Goal: Task Accomplishment & Management: Complete application form

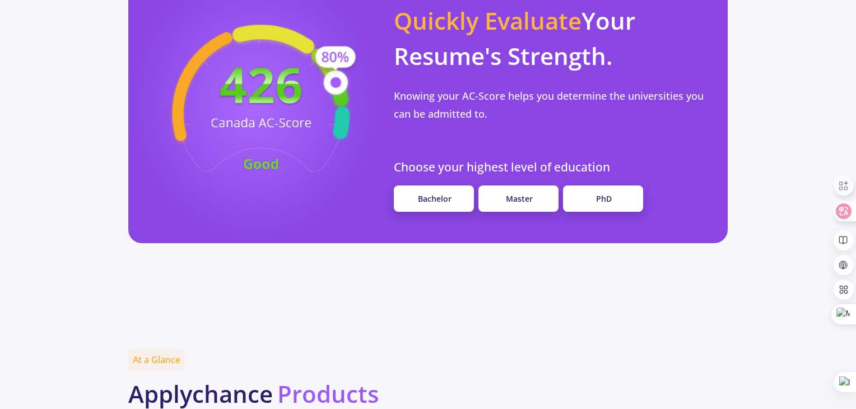
scroll to position [952, 0]
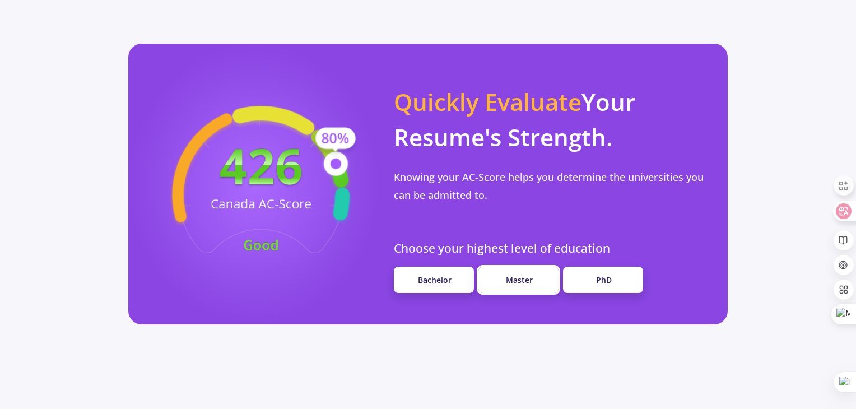
click at [520, 274] on span "Master" at bounding box center [519, 279] width 27 height 11
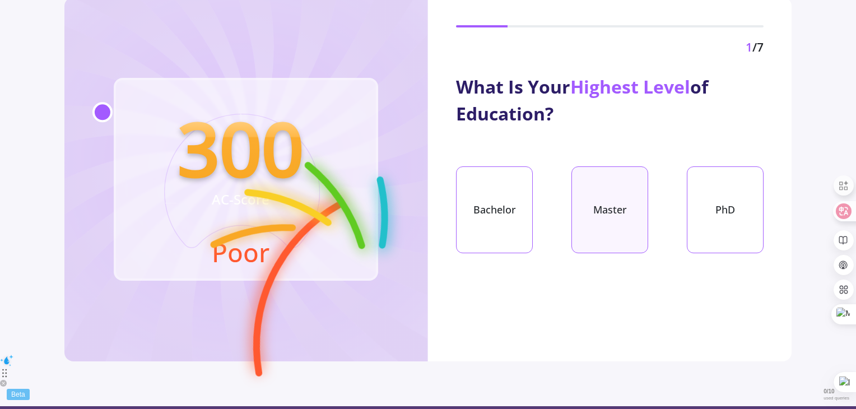
click at [607, 202] on div "Master" at bounding box center [609, 209] width 77 height 87
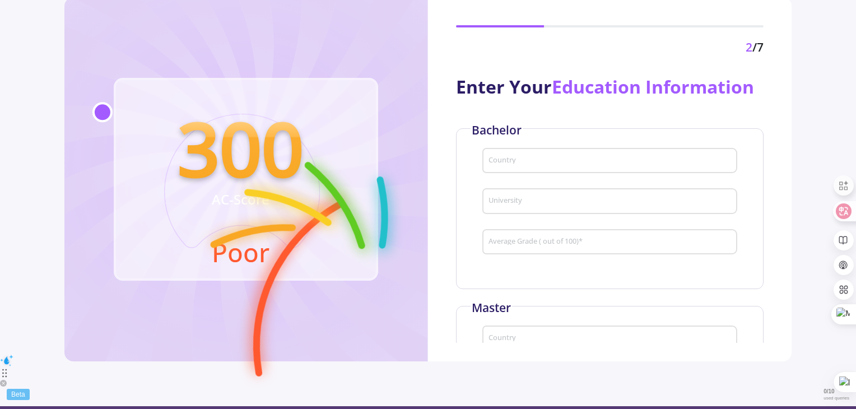
click at [559, 158] on input "Country" at bounding box center [611, 161] width 247 height 10
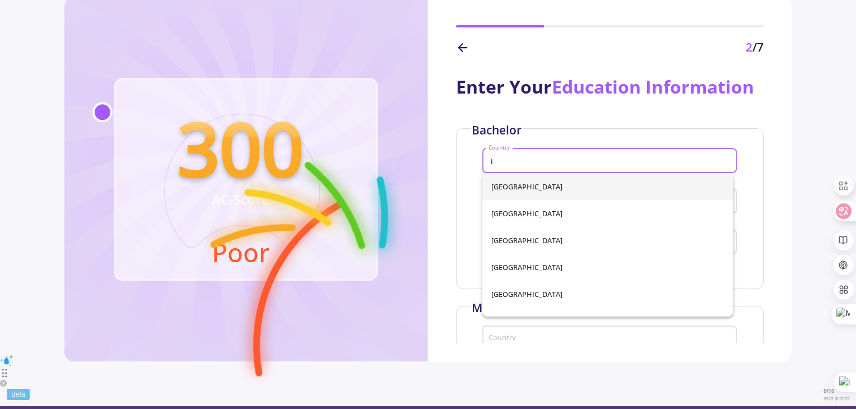
type input "[GEOGRAPHIC_DATA]"
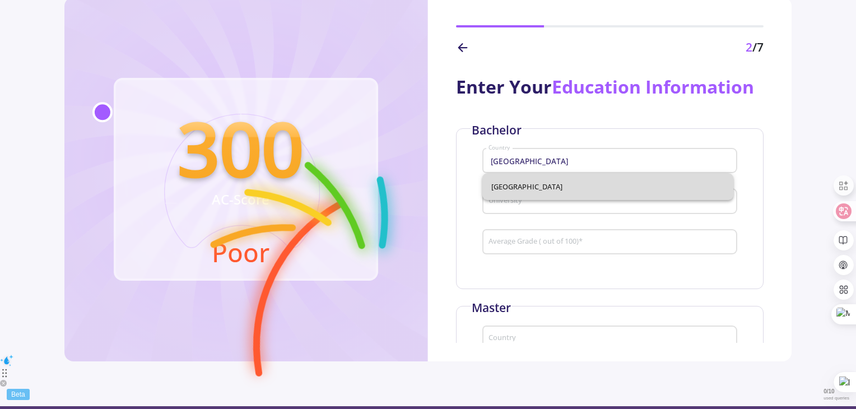
click at [539, 189] on span "[GEOGRAPHIC_DATA]" at bounding box center [607, 186] width 233 height 27
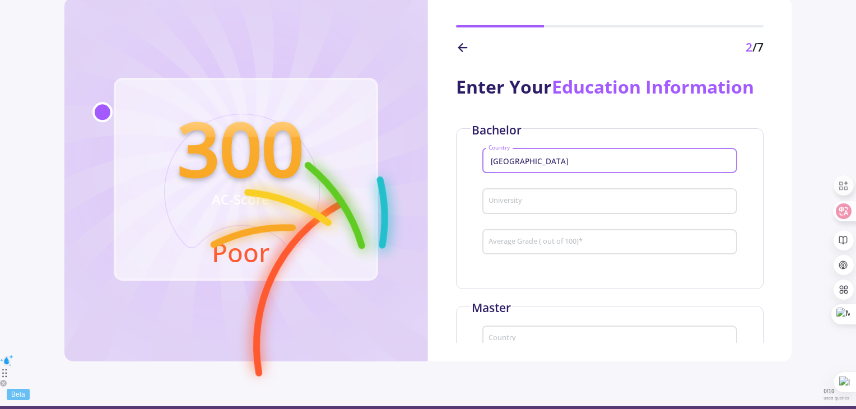
click at [534, 202] on input "University" at bounding box center [611, 202] width 247 height 10
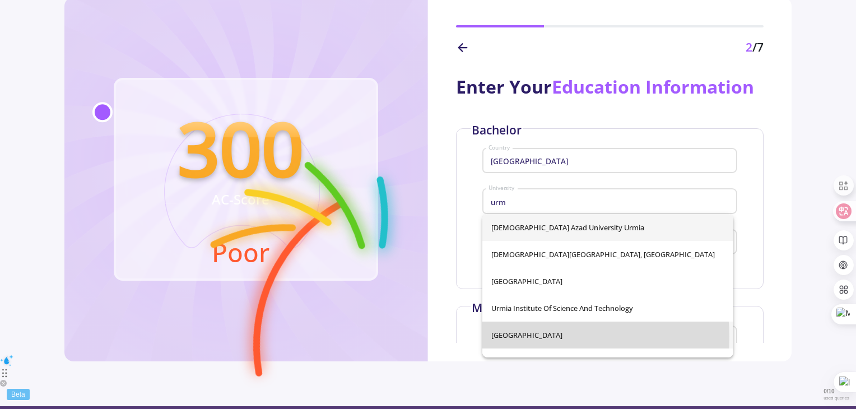
click at [533, 336] on span "[GEOGRAPHIC_DATA]" at bounding box center [607, 334] width 233 height 27
type input "[GEOGRAPHIC_DATA]"
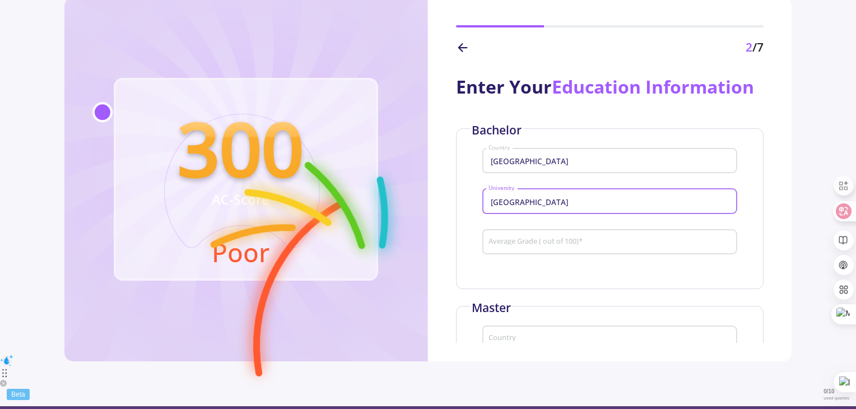
click at [546, 266] on mat-form-field "Average Grade ( out of 100) *" at bounding box center [609, 245] width 255 height 41
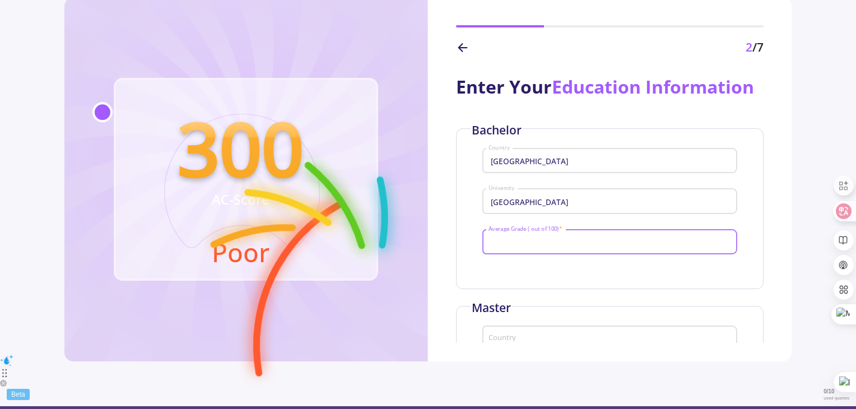
click at [546, 240] on input "Average Grade ( out of 100) *" at bounding box center [611, 242] width 247 height 10
type input "85"
click at [551, 269] on div "Bachelor Iran Country [GEOGRAPHIC_DATA] 85 Average Grade ( out of 100) *" at bounding box center [609, 208] width 307 height 161
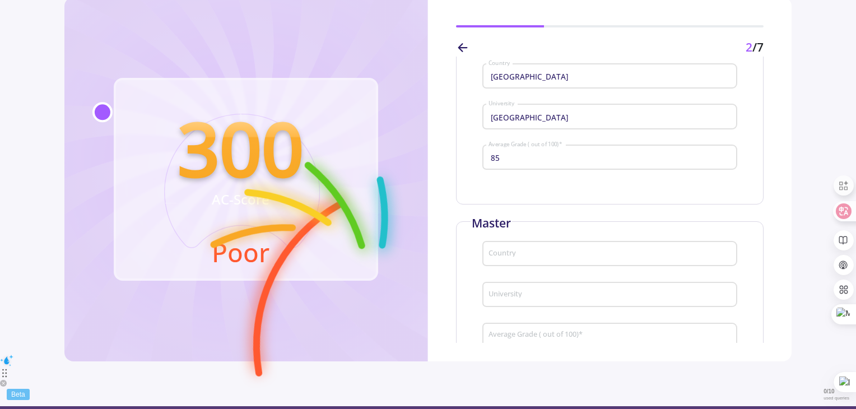
scroll to position [168, 0]
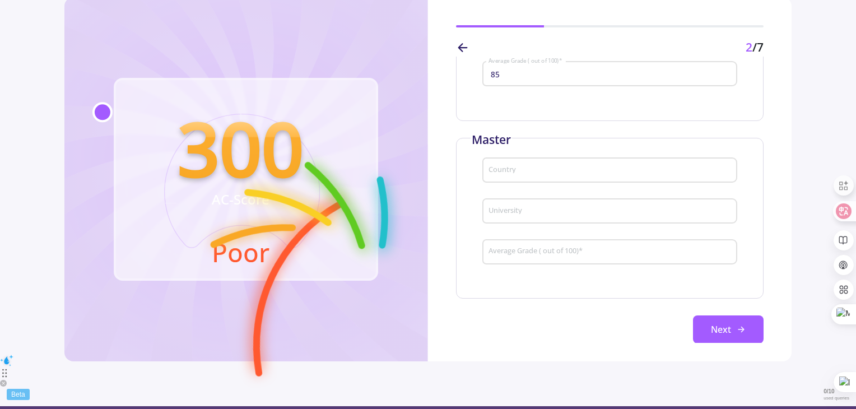
click at [558, 168] on input "Country" at bounding box center [611, 171] width 247 height 10
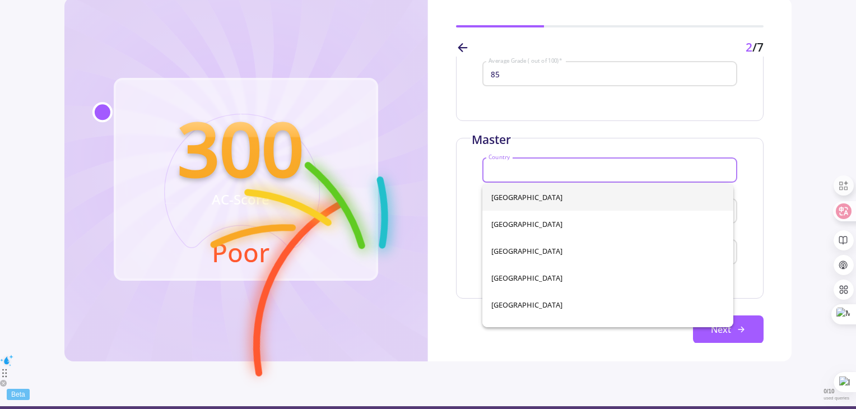
type input "[GEOGRAPHIC_DATA]"
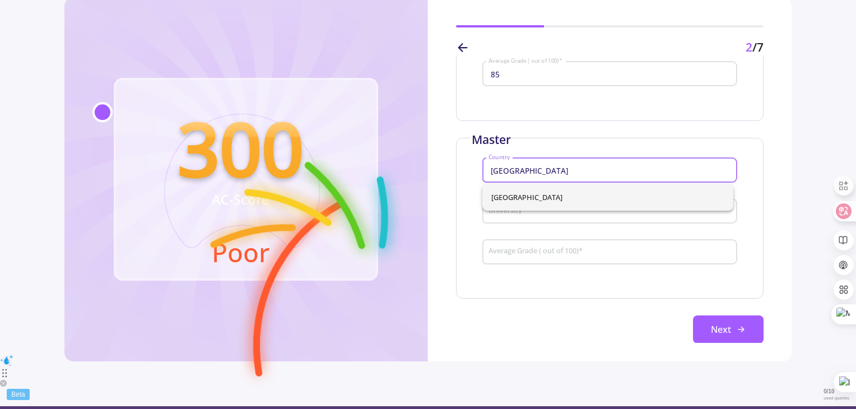
click at [544, 197] on span "[GEOGRAPHIC_DATA]" at bounding box center [607, 197] width 233 height 27
click at [545, 218] on div "University" at bounding box center [610, 208] width 244 height 29
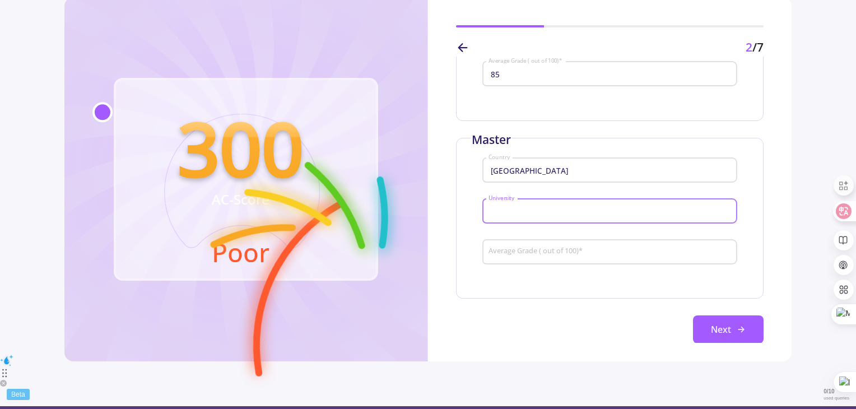
click at [544, 213] on input "University" at bounding box center [611, 212] width 247 height 10
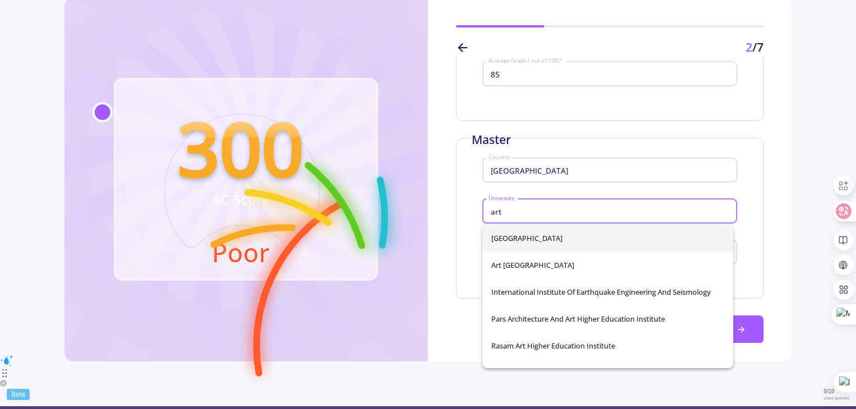
click at [544, 213] on input "art" at bounding box center [611, 212] width 247 height 10
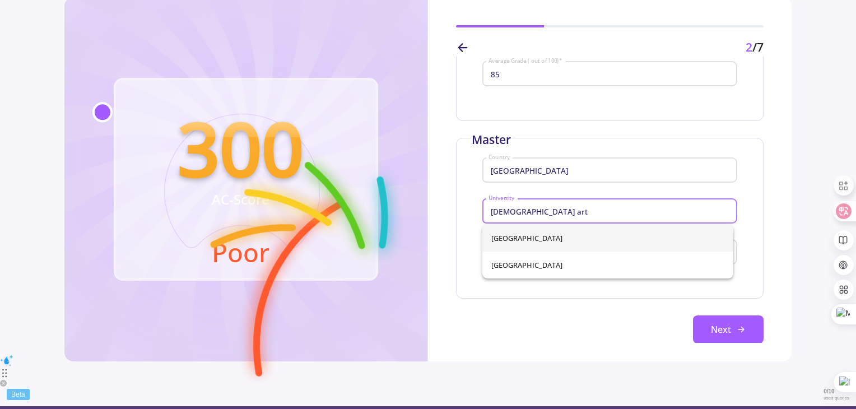
type input "[DEMOGRAPHIC_DATA] art"
click at [550, 237] on div "[GEOGRAPHIC_DATA] [GEOGRAPHIC_DATA]" at bounding box center [607, 252] width 251 height 54
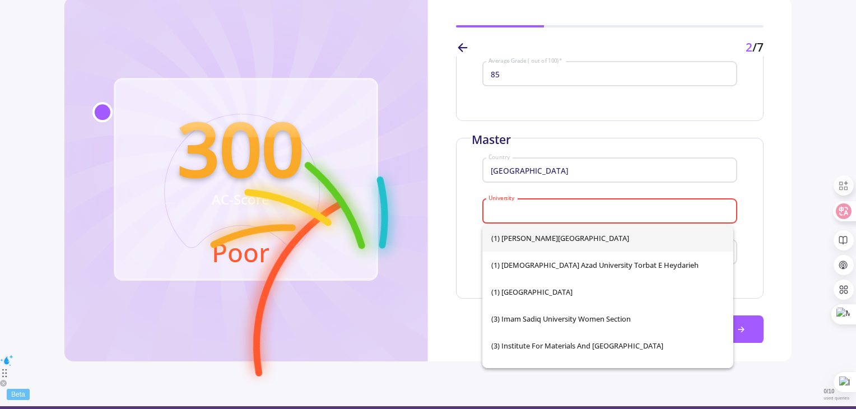
click at [617, 186] on div "Iran Country" at bounding box center [609, 173] width 255 height 37
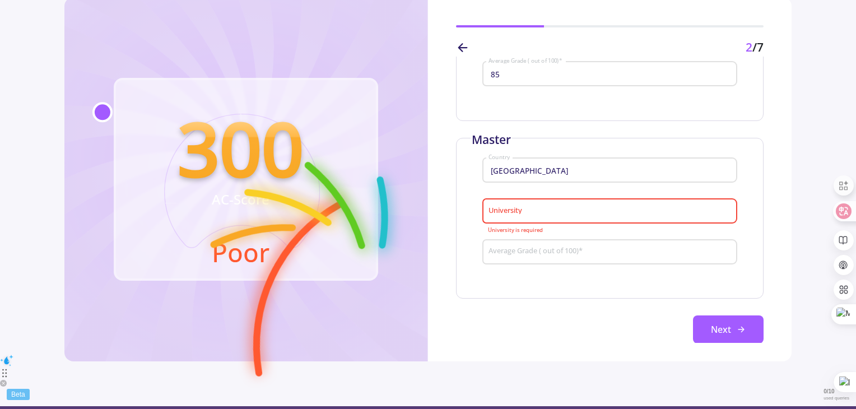
click at [541, 218] on div "University" at bounding box center [610, 208] width 244 height 29
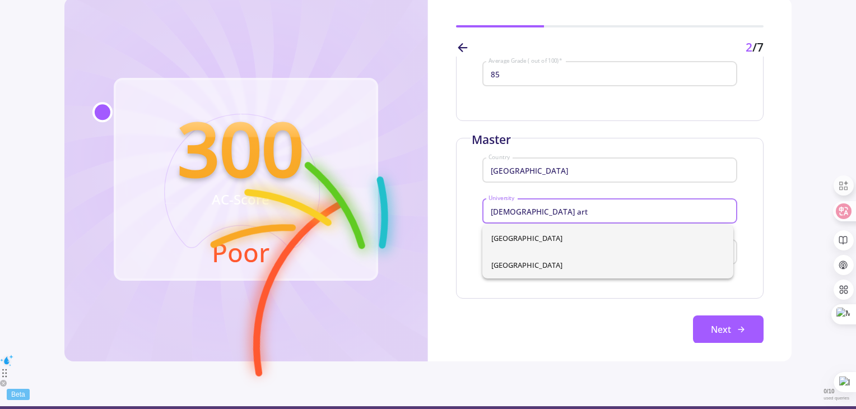
click at [553, 261] on span "[GEOGRAPHIC_DATA]" at bounding box center [607, 264] width 233 height 27
type input "[GEOGRAPHIC_DATA]"
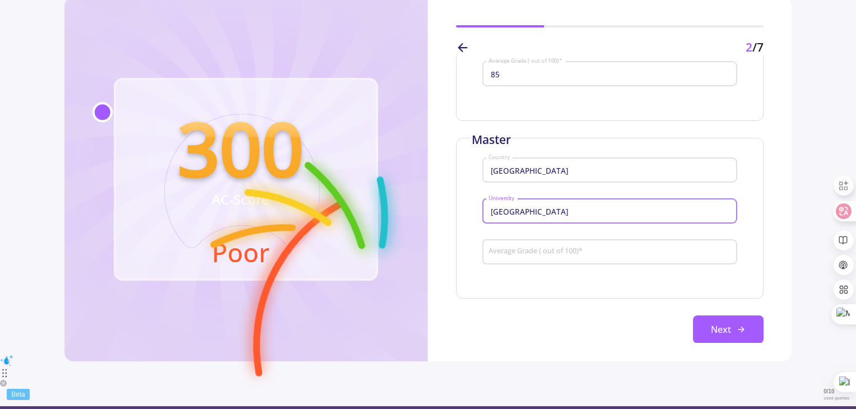
click at [569, 254] on input "Average Grade ( out of 100) *" at bounding box center [611, 252] width 247 height 10
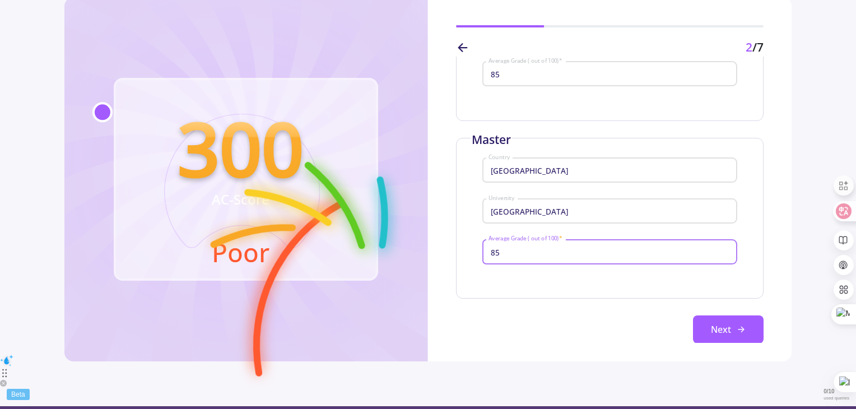
type input "85"
click at [592, 314] on div "Bachelor Iran Country [GEOGRAPHIC_DATA] 85 Average Grade ( out of 100) * Master…" at bounding box center [609, 151] width 307 height 383
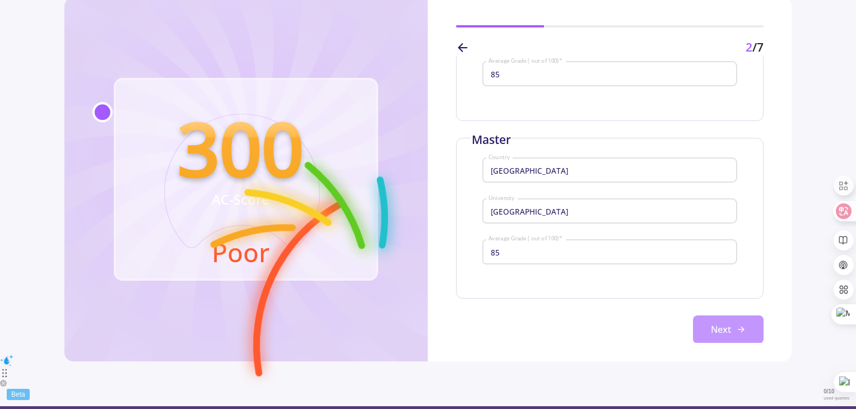
click at [708, 328] on button "Next" at bounding box center [728, 329] width 71 height 28
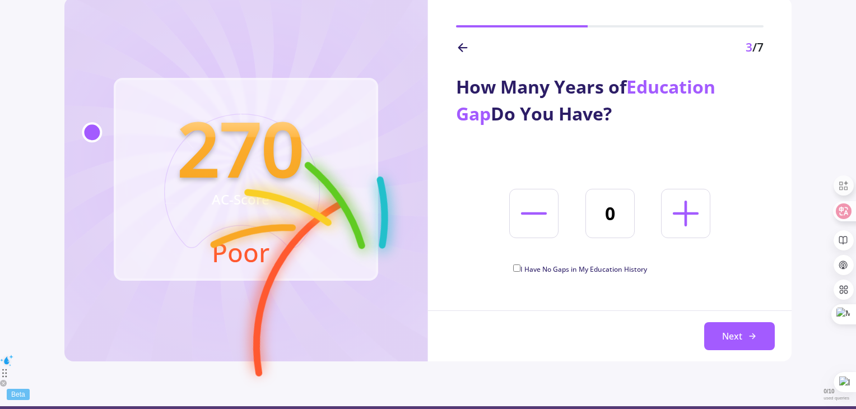
click at [687, 215] on icon at bounding box center [685, 213] width 41 height 41
click at [685, 215] on line at bounding box center [685, 214] width 0 height 24
type input "2"
click at [742, 334] on button "Next" at bounding box center [739, 336] width 71 height 28
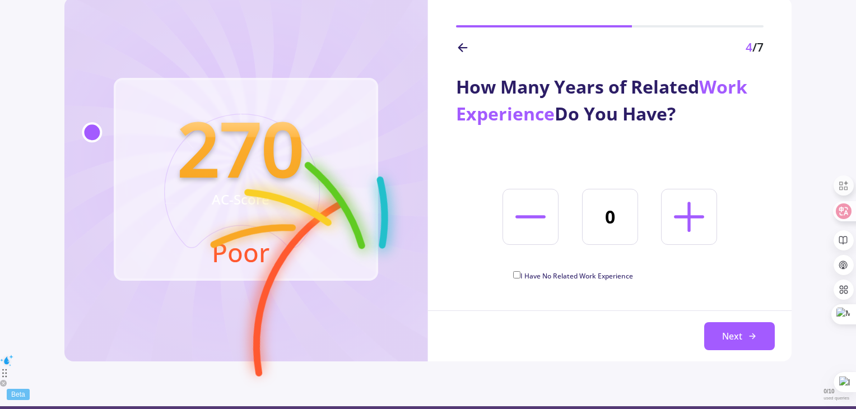
click at [689, 213] on line at bounding box center [689, 216] width 0 height 27
click at [689, 214] on line at bounding box center [689, 216] width 0 height 27
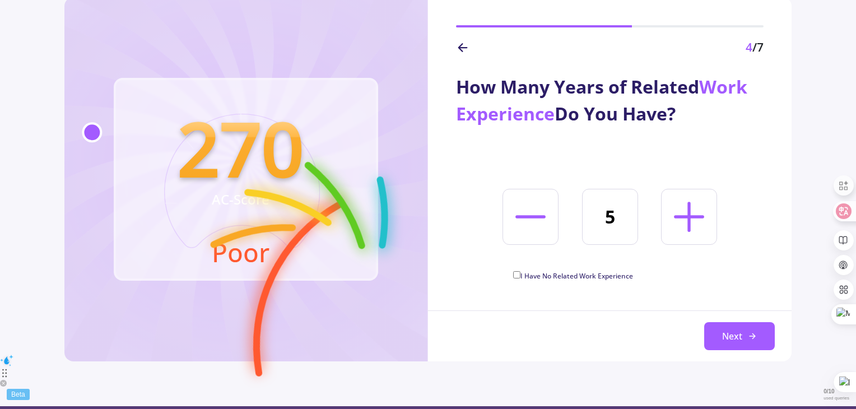
click at [689, 214] on line at bounding box center [689, 216] width 0 height 27
type input "6"
click at [735, 334] on button "Next" at bounding box center [739, 336] width 71 height 28
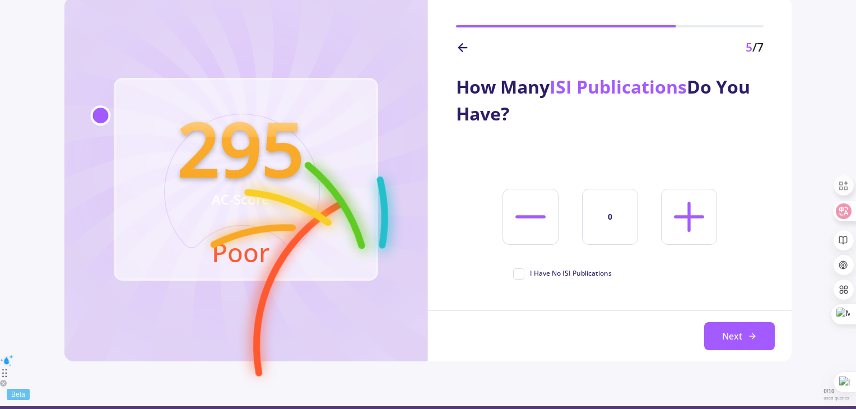
click at [689, 212] on line at bounding box center [689, 216] width 0 height 27
type input "3"
click at [732, 335] on button "Next" at bounding box center [739, 336] width 71 height 28
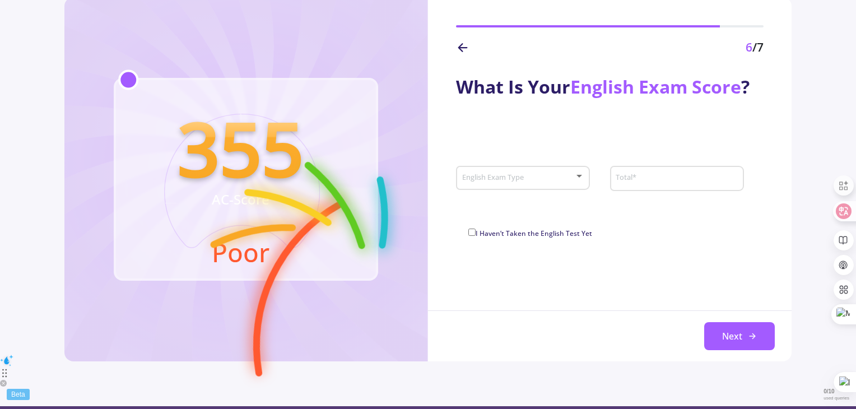
click at [559, 176] on span at bounding box center [519, 178] width 110 height 8
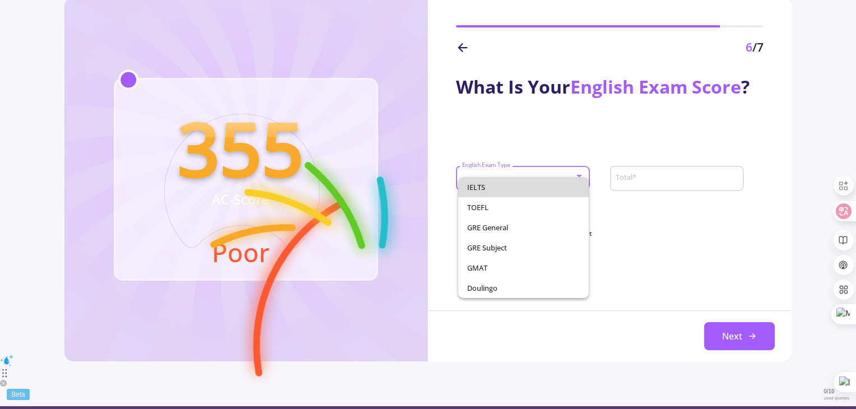
click at [487, 187] on span "IELTS" at bounding box center [523, 187] width 113 height 20
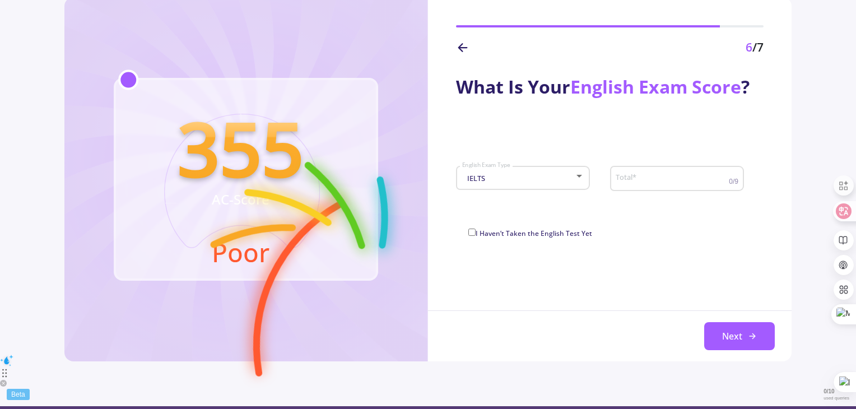
click at [653, 184] on div "Total *" at bounding box center [672, 176] width 114 height 29
type input "7"
click at [647, 238] on div "I Haven’t Taken the English Test Yet" at bounding box center [609, 235] width 283 height 18
click at [475, 233] on span "I Haven’t Taken the English Test Yet" at bounding box center [533, 233] width 116 height 10
click at [475, 233] on input "I Haven’t Taken the English Test Yet" at bounding box center [471, 231] width 7 height 7
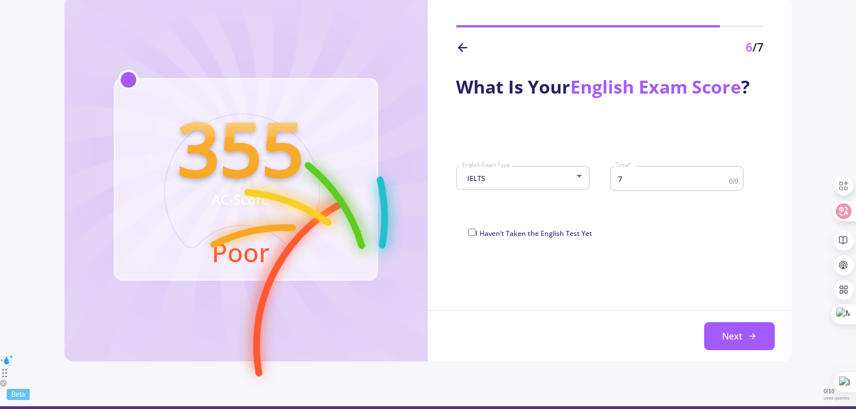
checkbox input "true"
type input "0"
click at [725, 326] on button "Next" at bounding box center [739, 336] width 71 height 28
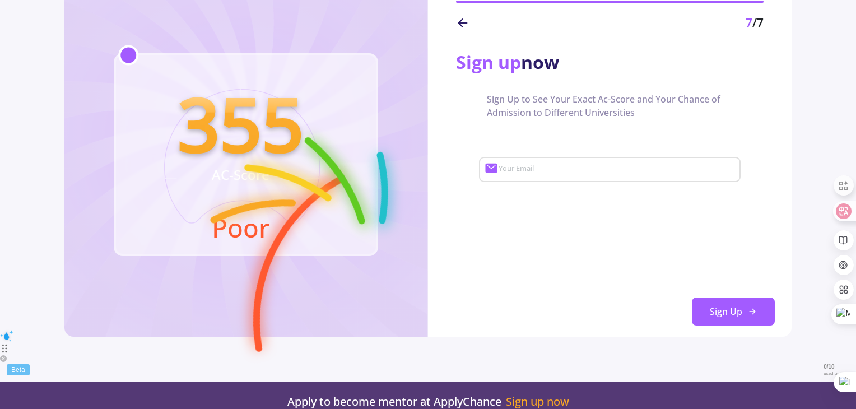
scroll to position [56, 0]
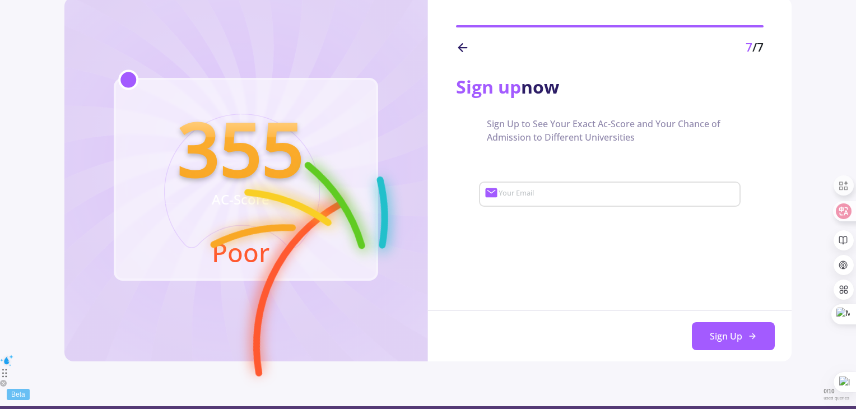
click at [459, 45] on icon at bounding box center [462, 47] width 13 height 13
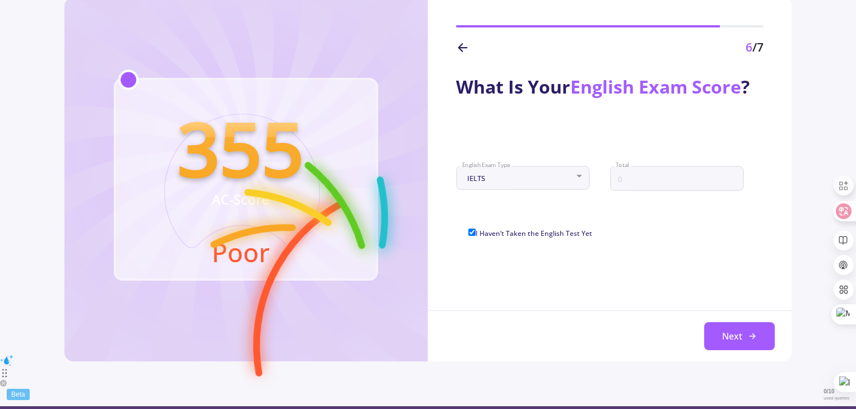
click at [474, 240] on div "I Haven’t Taken the English Test Yet" at bounding box center [609, 235] width 283 height 18
click at [513, 228] on span "I Haven’t Taken the English Test Yet" at bounding box center [533, 233] width 116 height 10
click at [475, 228] on input "I Haven’t Taken the English Test Yet" at bounding box center [471, 231] width 7 height 7
checkbox input "false"
click at [522, 180] on span at bounding box center [519, 178] width 110 height 8
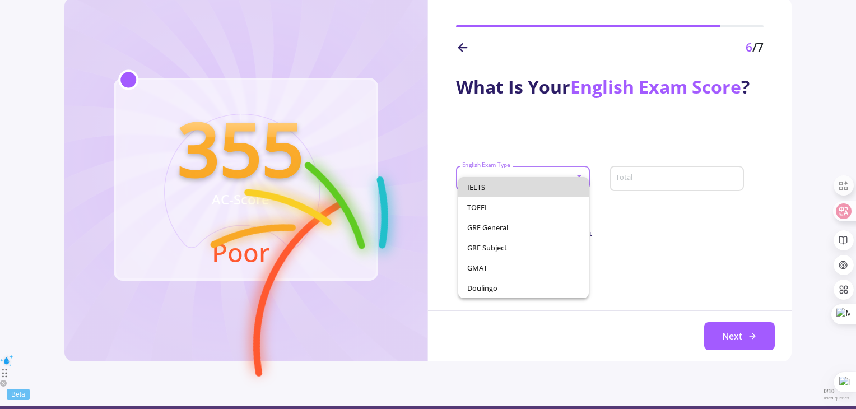
click at [522, 184] on span "IELTS" at bounding box center [523, 187] width 113 height 20
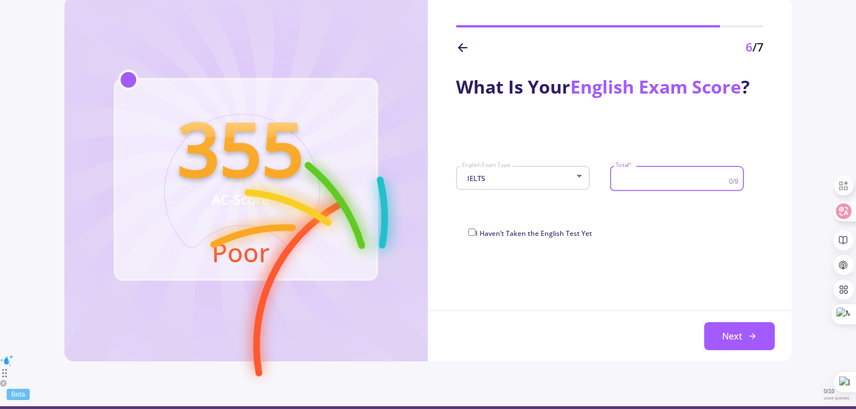
click at [630, 175] on input "Total *" at bounding box center [673, 179] width 116 height 10
type input "7"
click at [643, 247] on div "What Is Your English Exam Score ? IELTS English Exam Type 7 Total * 0/9 I Haven…" at bounding box center [609, 209] width 363 height 305
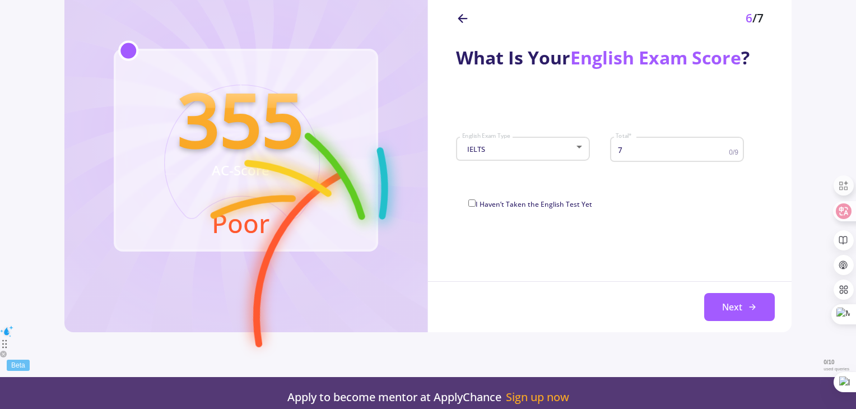
scroll to position [112, 0]
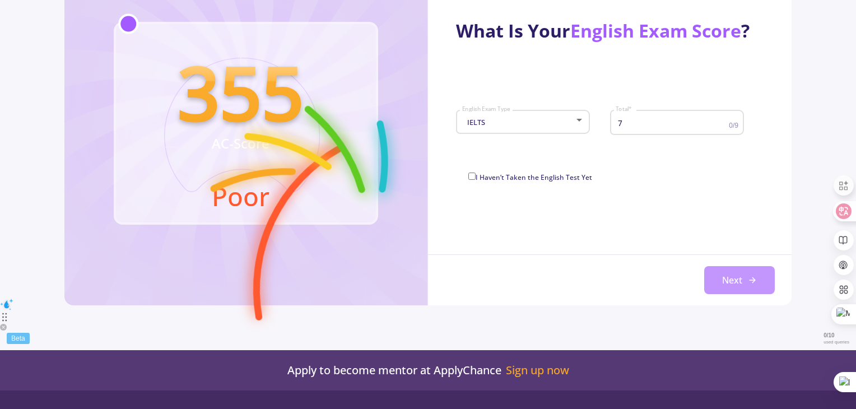
click at [736, 283] on button "Next" at bounding box center [739, 280] width 71 height 28
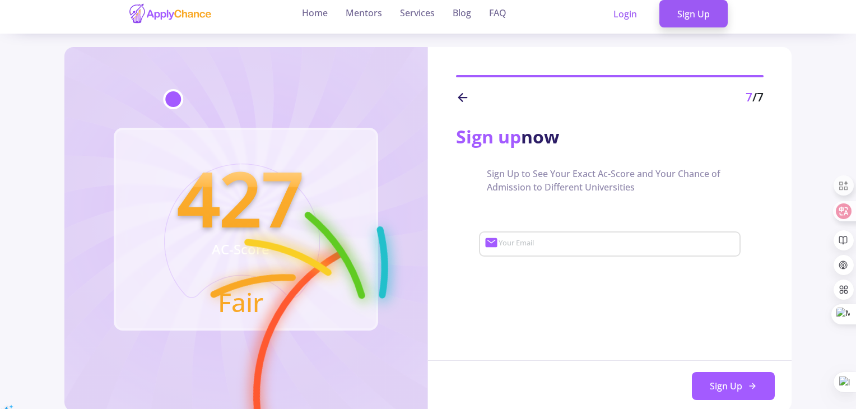
scroll to position [0, 0]
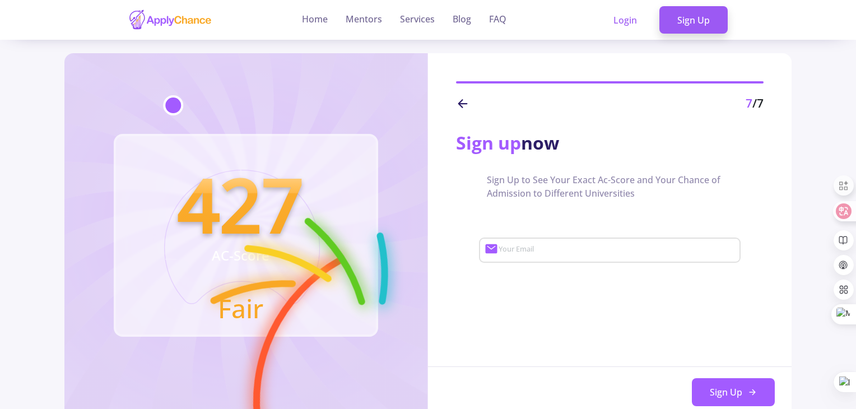
click at [518, 293] on div "Sign up now Sign Up to See Your Exact Ac-Score and Your Chance of Admission to …" at bounding box center [609, 265] width 363 height 305
click at [466, 97] on icon at bounding box center [462, 103] width 13 height 13
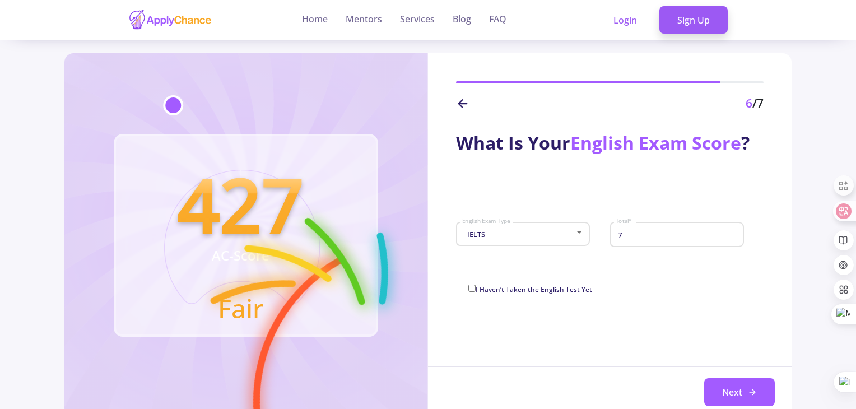
click at [456, 99] on icon at bounding box center [462, 103] width 13 height 13
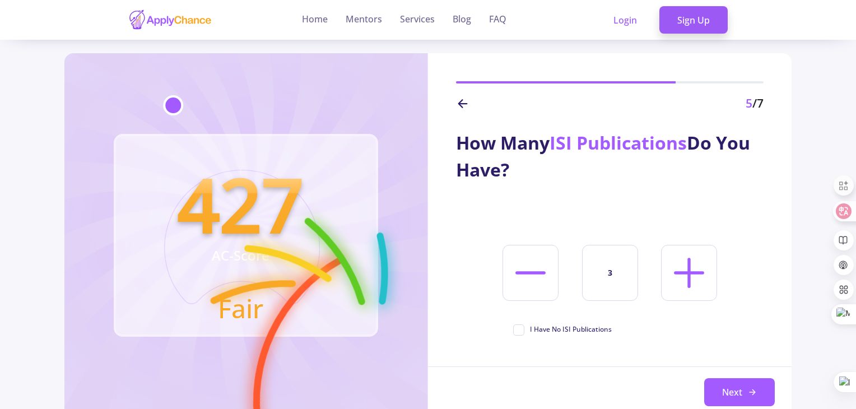
click at [685, 265] on icon at bounding box center [689, 273] width 48 height 48
type input "4"
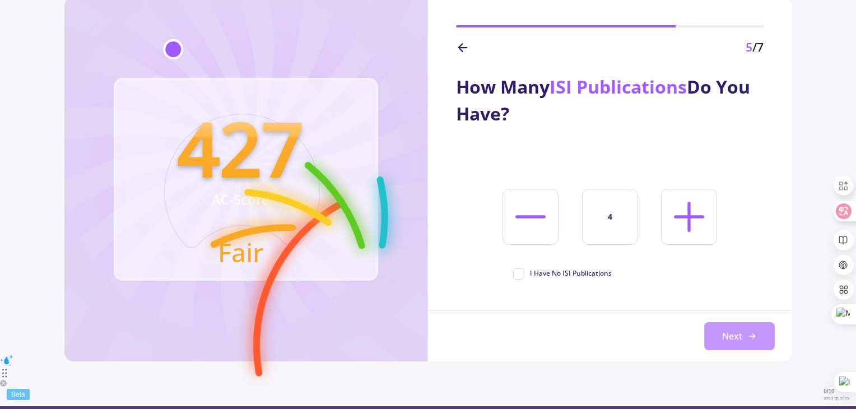
click at [732, 336] on button "Next" at bounding box center [739, 336] width 71 height 28
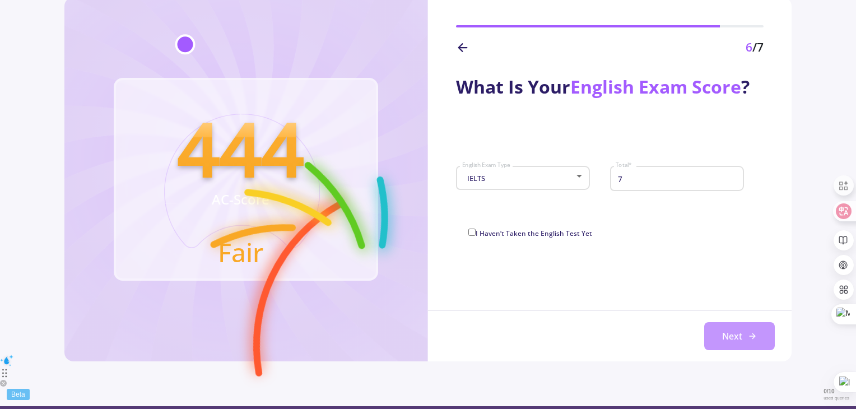
click at [744, 333] on button "Next" at bounding box center [739, 336] width 71 height 28
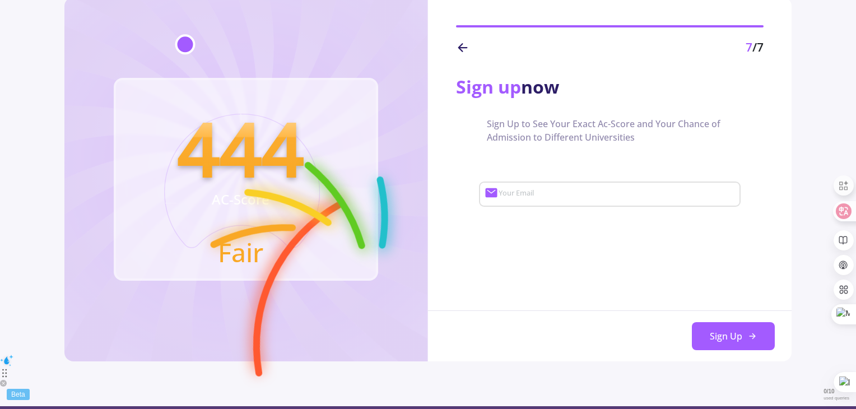
click at [460, 42] on icon at bounding box center [462, 47] width 13 height 13
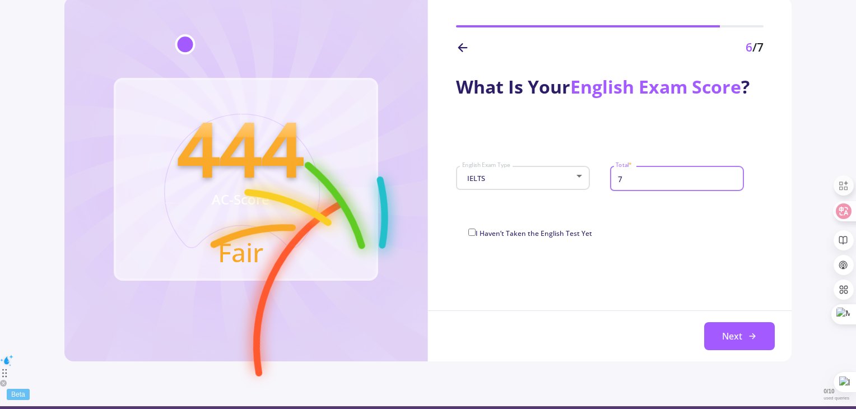
click at [627, 175] on input "7" at bounding box center [678, 179] width 126 height 10
click at [627, 176] on input "7" at bounding box center [678, 179] width 126 height 10
click at [627, 177] on input "7" at bounding box center [678, 179] width 126 height 10
type input "8"
click at [609, 260] on div "What Is Your English Exam Score ? IELTS English Exam Type 8 Total * I Haven’t T…" at bounding box center [609, 209] width 363 height 305
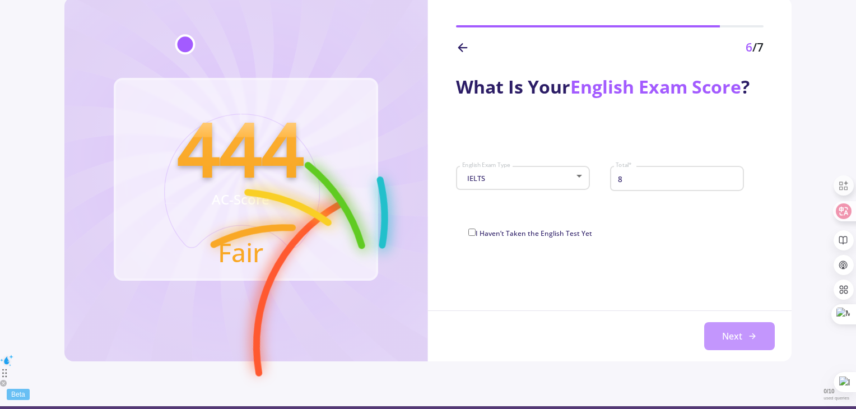
click at [742, 332] on button "Next" at bounding box center [739, 336] width 71 height 28
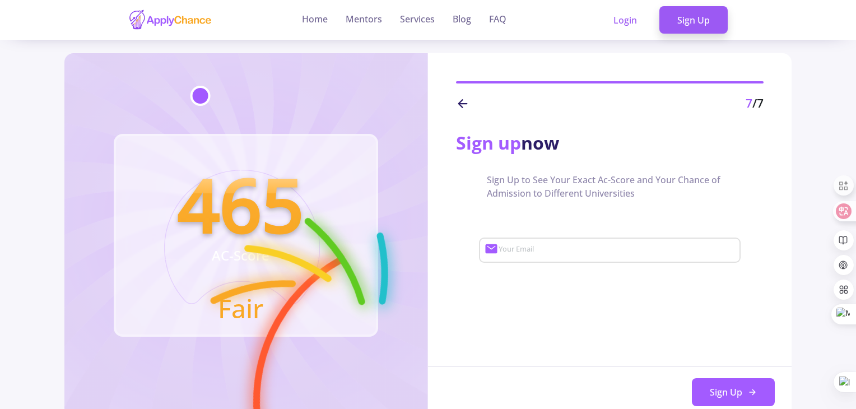
scroll to position [0, 0]
